Goal: Information Seeking & Learning: Find specific page/section

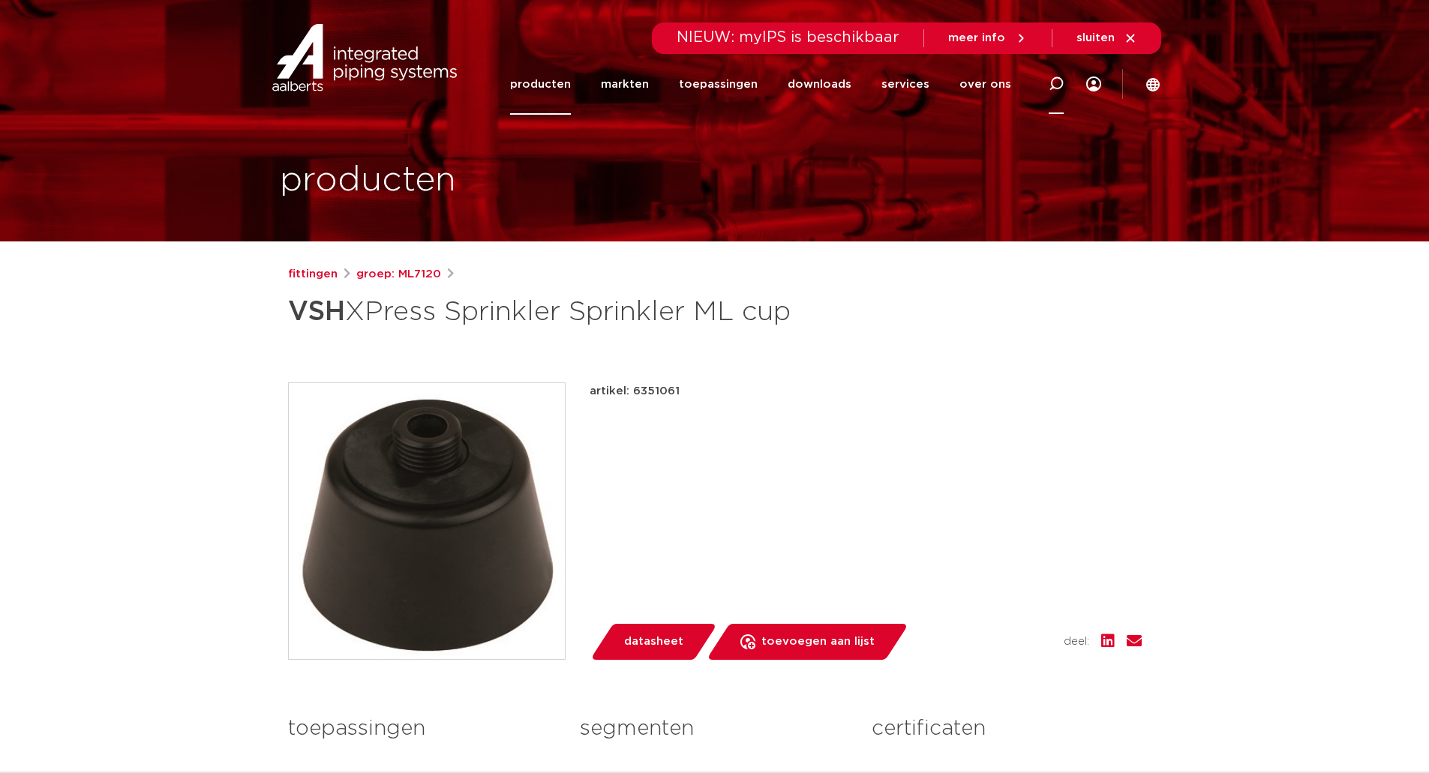
click at [1059, 82] on icon at bounding box center [1056, 84] width 15 height 15
type input "beton"
click button "Zoeken" at bounding box center [0, 0] width 0 height 0
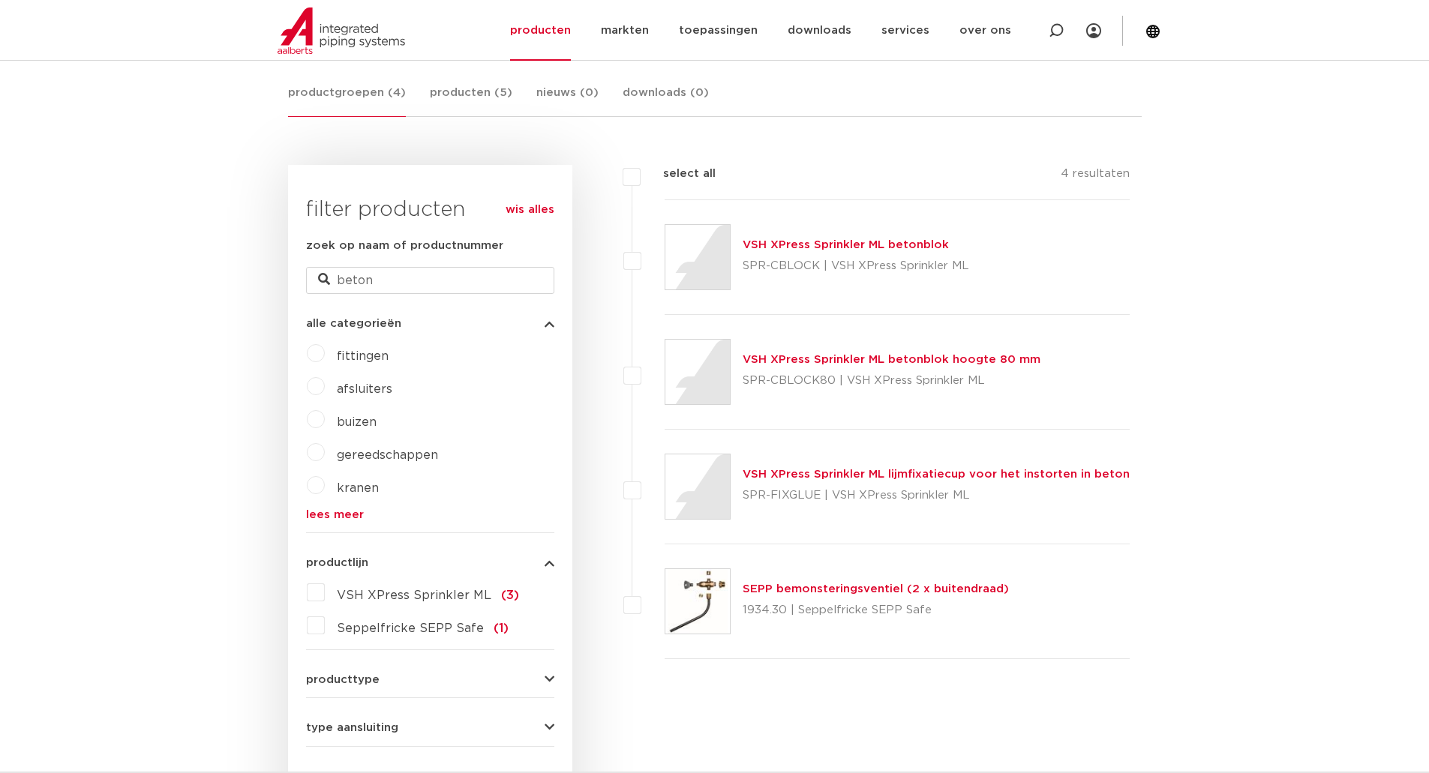
scroll to position [277, 0]
click at [822, 248] on link "VSH XPress Sprinkler ML betonblok" at bounding box center [846, 245] width 206 height 11
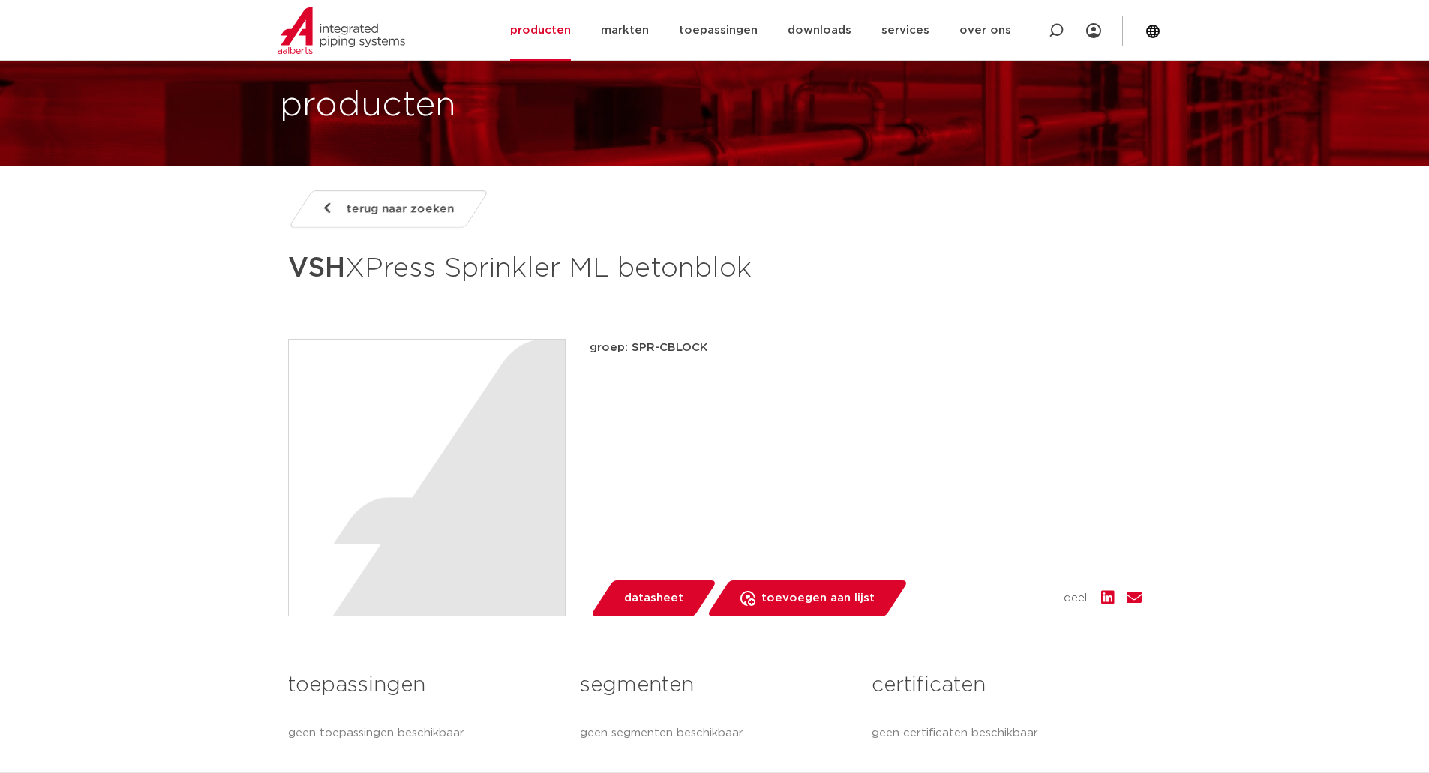
scroll to position [150, 0]
